Goal: Task Accomplishment & Management: Use online tool/utility

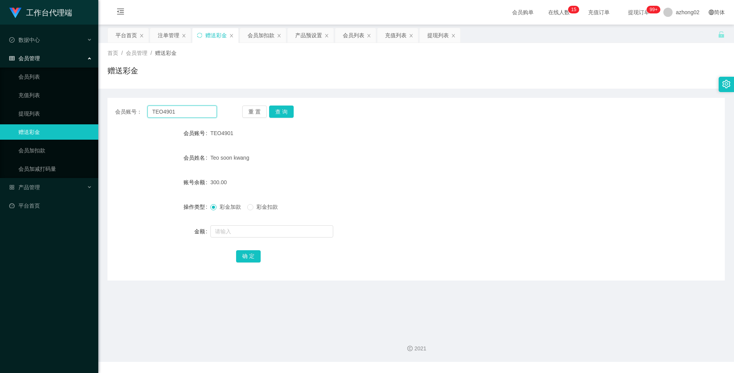
drag, startPoint x: 142, startPoint y: 108, endPoint x: 136, endPoint y: 109, distance: 6.2
click at [136, 109] on div "会员账号： TEO4901" at bounding box center [166, 112] width 102 height 12
paste input "1234567a"
click at [280, 111] on button "查 询" at bounding box center [281, 112] width 25 height 12
click at [279, 112] on button "查 询" at bounding box center [281, 112] width 25 height 12
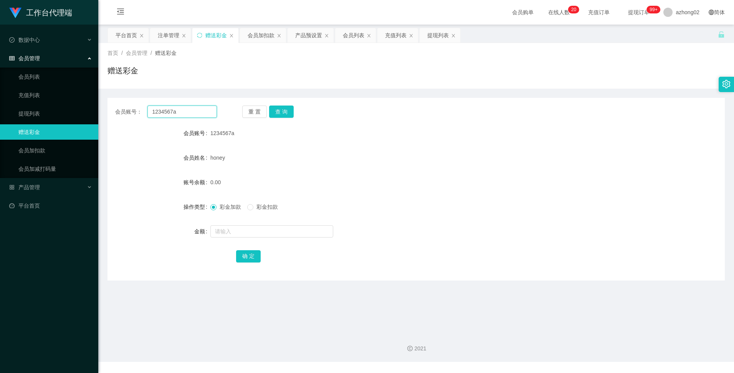
drag, startPoint x: 195, startPoint y: 114, endPoint x: 128, endPoint y: 118, distance: 66.9
click at [130, 114] on div "会员账号： 1234567a" at bounding box center [166, 112] width 102 height 12
paste input "：0174655733"
click at [155, 112] on input "：0174655733" at bounding box center [181, 112] width 69 height 12
type input "0174655733"
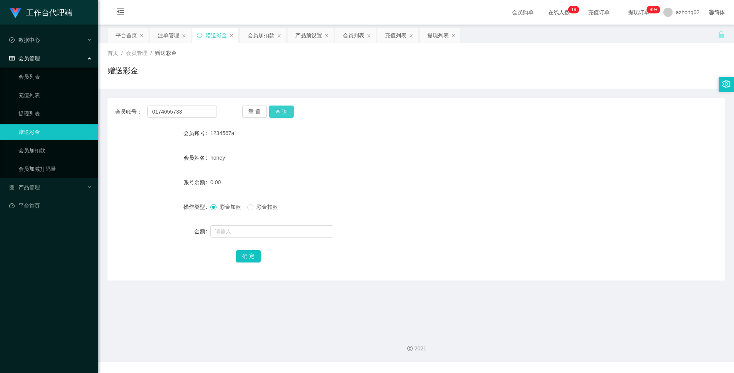
click at [285, 114] on button "查 询" at bounding box center [281, 112] width 25 height 12
click at [314, 33] on div "产品预设置" at bounding box center [308, 35] width 27 height 15
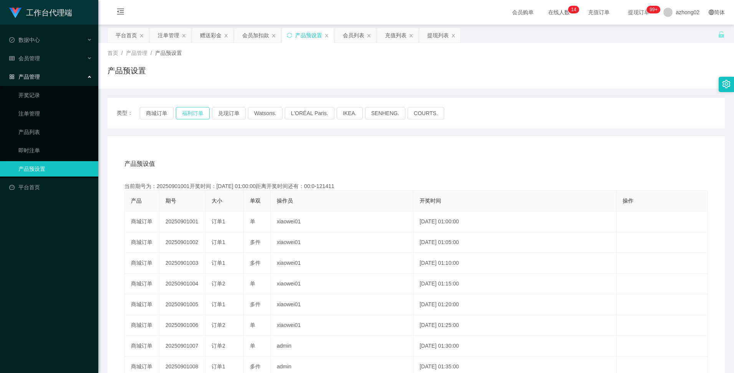
click at [201, 112] on button "福利订单" at bounding box center [193, 113] width 34 height 12
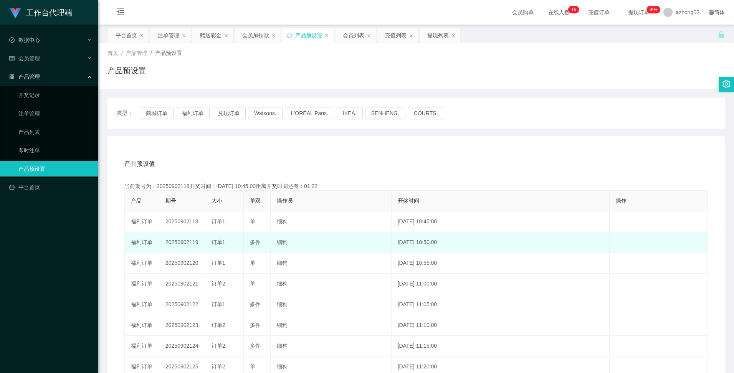
click at [187, 241] on td "20250902119" at bounding box center [182, 242] width 46 height 21
copy td "20250902119"
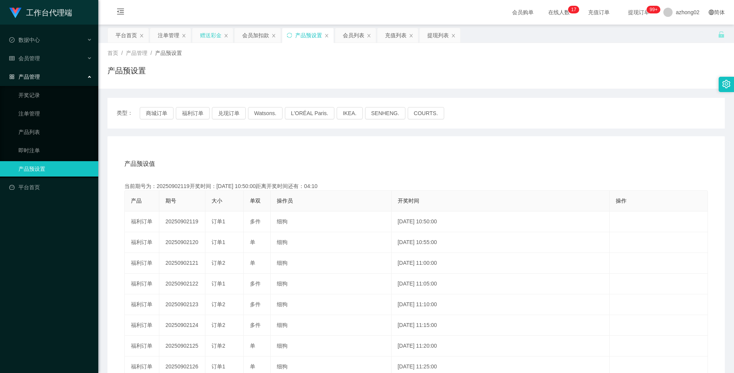
click at [202, 38] on div "赠送彩金" at bounding box center [210, 35] width 21 height 15
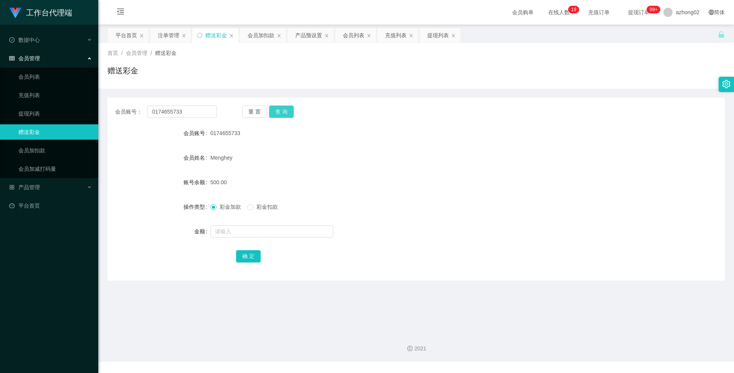
click at [289, 112] on button "查 询" at bounding box center [281, 112] width 25 height 12
click at [306, 36] on div "产品预设置" at bounding box center [308, 35] width 27 height 15
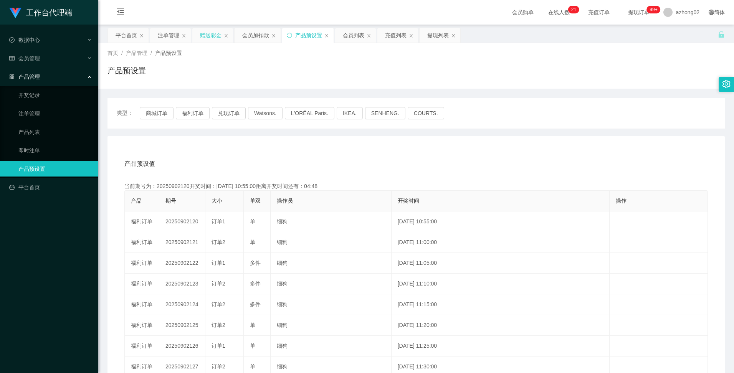
click at [216, 40] on div "赠送彩金" at bounding box center [210, 35] width 21 height 15
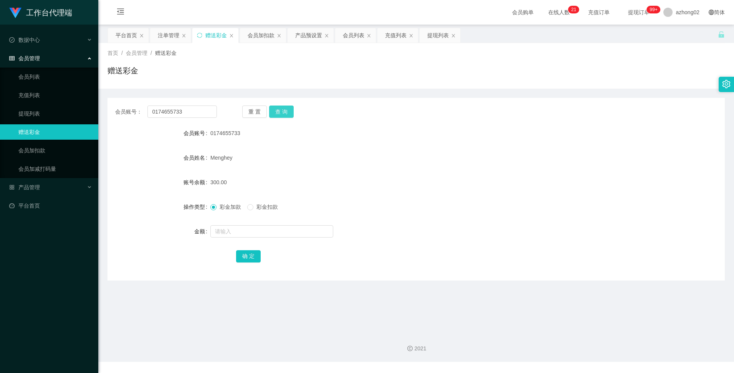
click at [286, 109] on button "查 询" at bounding box center [281, 112] width 25 height 12
click at [284, 110] on button "查 询" at bounding box center [281, 112] width 25 height 12
click at [278, 110] on button "查 询" at bounding box center [281, 112] width 25 height 12
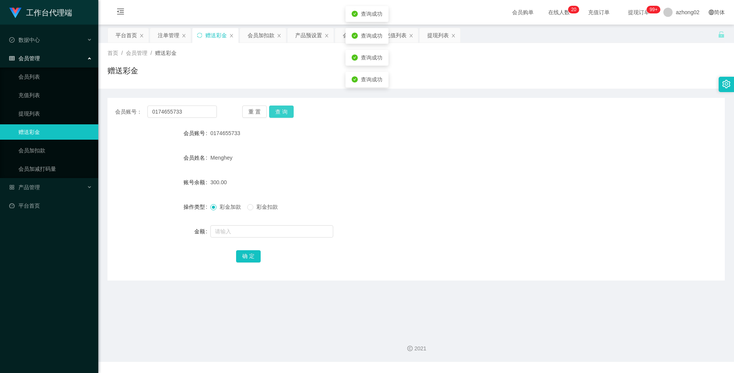
click at [278, 110] on button "查 询" at bounding box center [281, 112] width 25 height 12
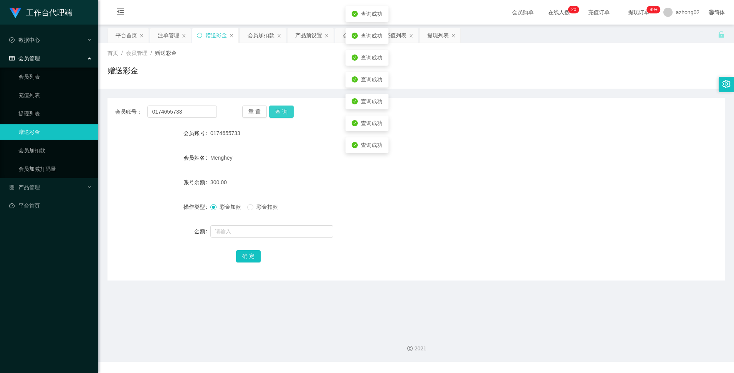
click at [278, 110] on button "查 询" at bounding box center [281, 112] width 25 height 12
click at [278, 110] on div "重 置 查 询" at bounding box center [293, 112] width 102 height 12
click at [278, 110] on button "查 询" at bounding box center [281, 112] width 25 height 12
click at [305, 129] on div "0174655733" at bounding box center [390, 132] width 360 height 15
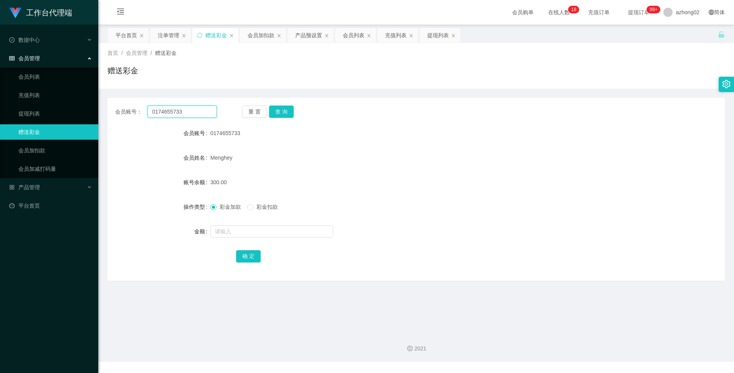
drag, startPoint x: 188, startPoint y: 112, endPoint x: 143, endPoint y: 109, distance: 45.0
click at [143, 109] on div "会员账号： 0174655733" at bounding box center [166, 112] width 102 height 12
click at [171, 35] on div "注单管理" at bounding box center [168, 35] width 21 height 15
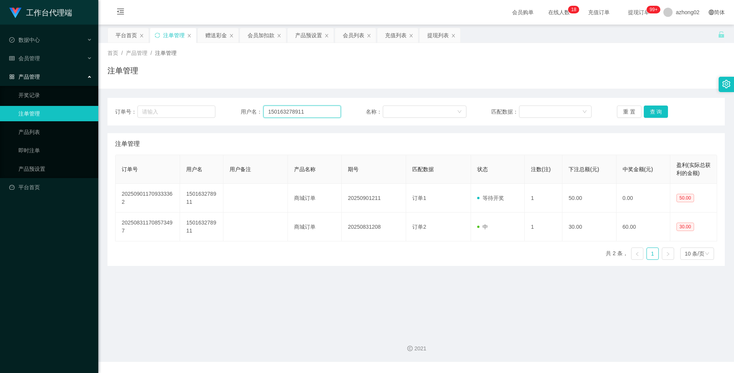
drag, startPoint x: 317, startPoint y: 113, endPoint x: 243, endPoint y: 108, distance: 74.6
click at [243, 108] on div "用户名： 150163278911" at bounding box center [291, 112] width 100 height 12
paste input "0174655733"
type input "0174655733"
click at [655, 111] on button "查 询" at bounding box center [656, 112] width 25 height 12
